Goal: Task Accomplishment & Management: Use online tool/utility

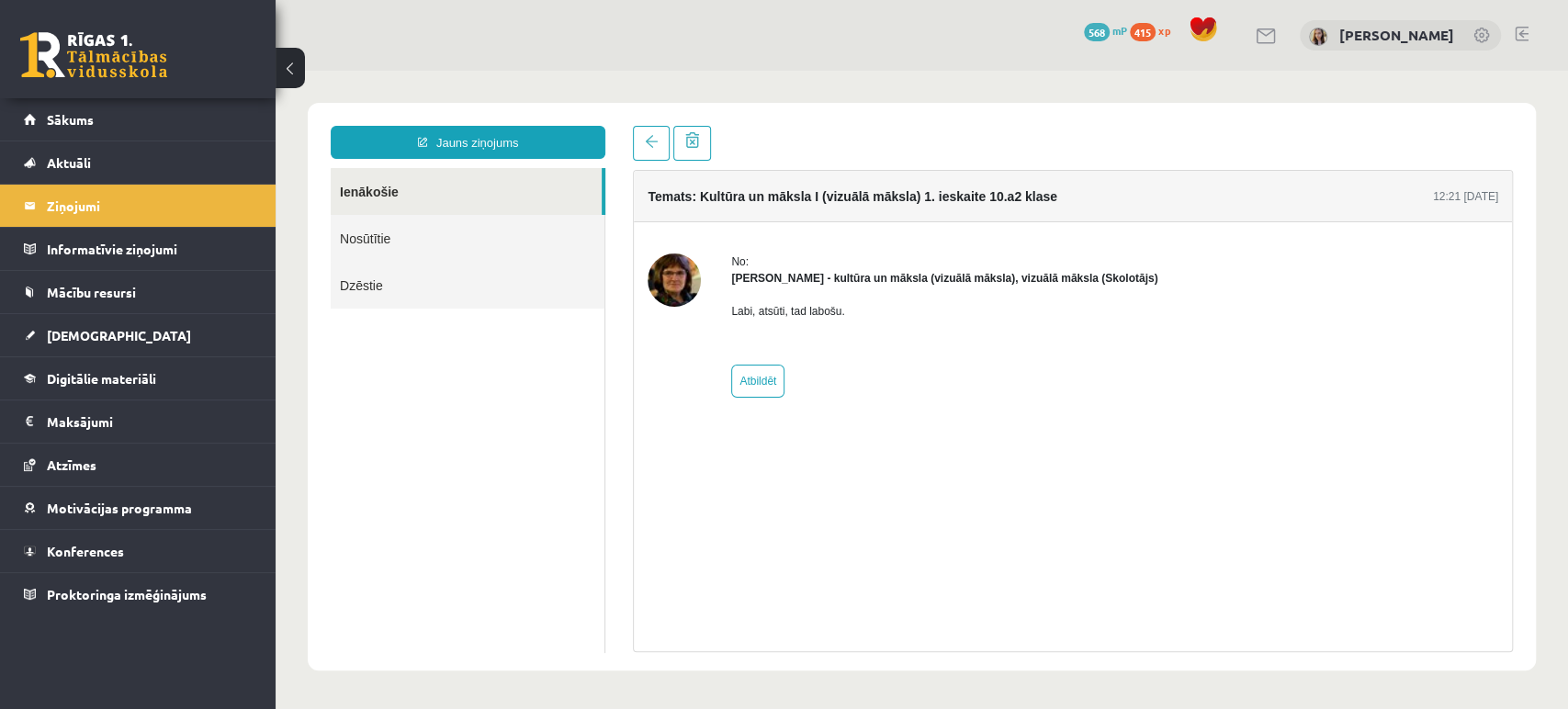
click at [58, 34] on link at bounding box center [94, 55] width 147 height 46
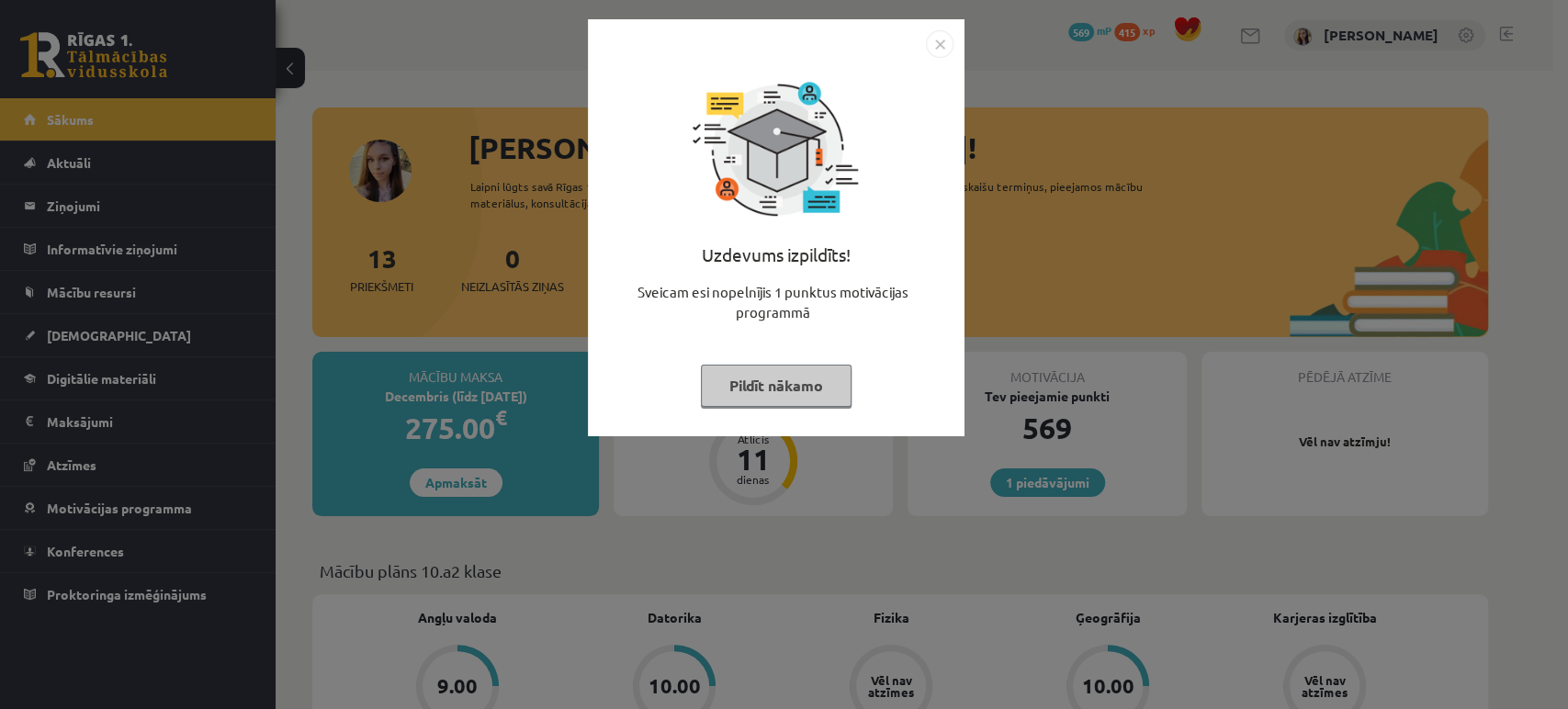
click at [802, 387] on button "Pildīt nākamo" at bounding box center [777, 386] width 150 height 42
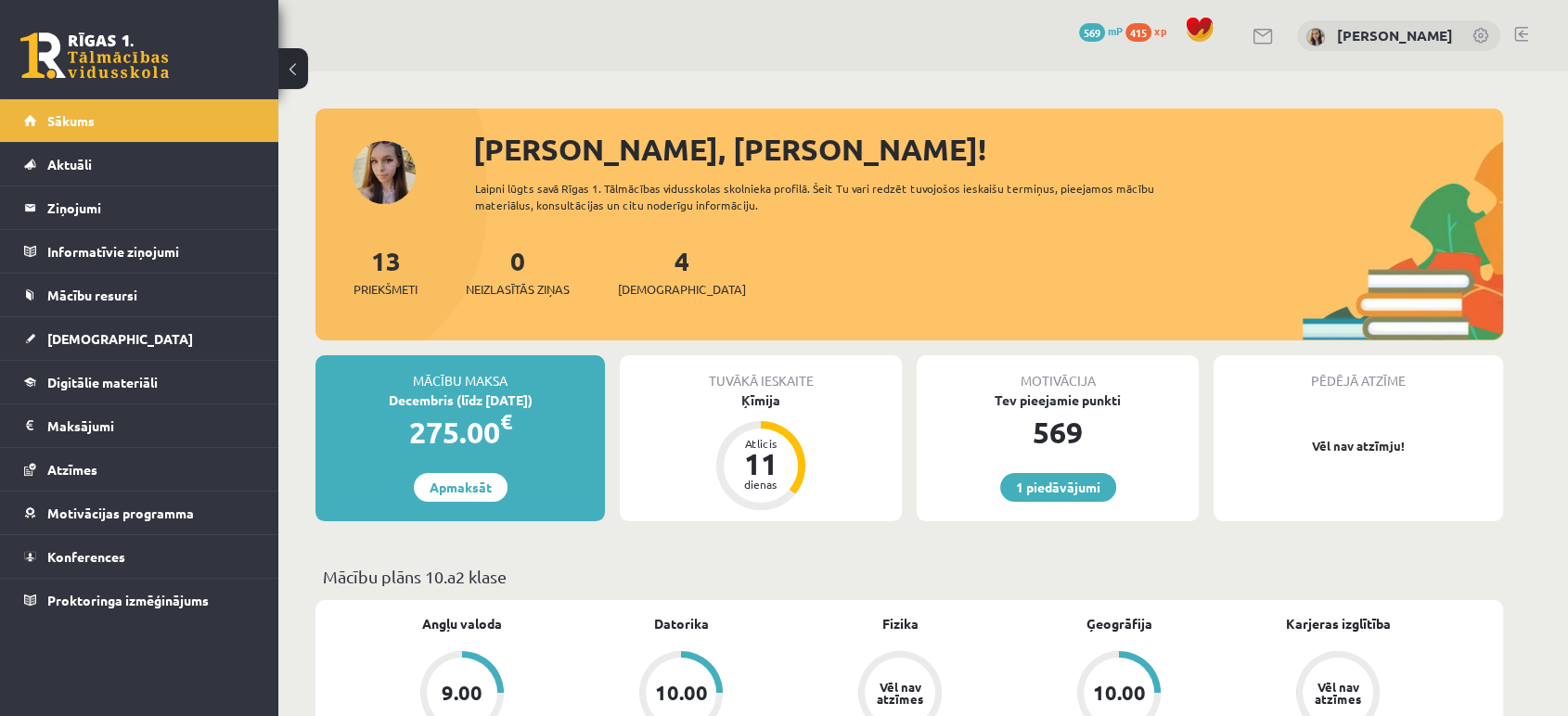
click at [59, 62] on link at bounding box center [95, 55] width 148 height 46
click at [133, 53] on link at bounding box center [95, 55] width 148 height 46
